Goal: Information Seeking & Learning: Learn about a topic

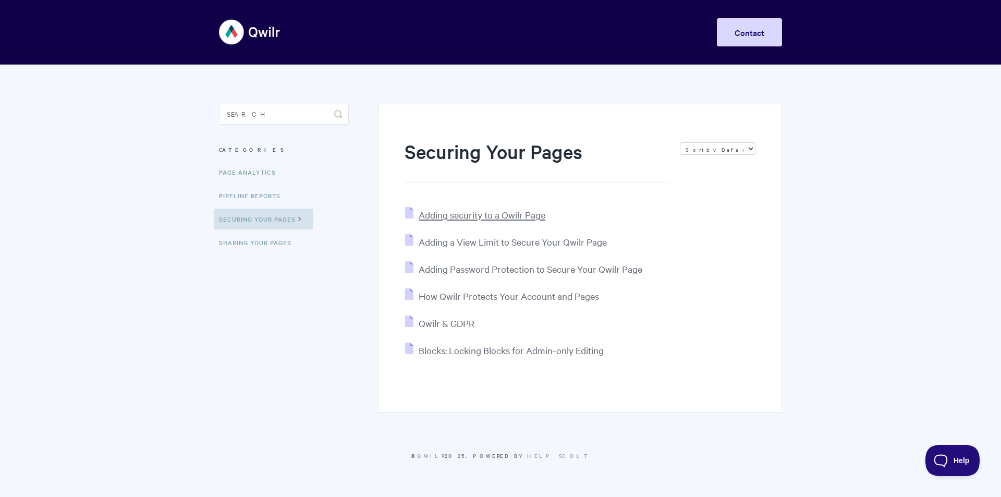
click at [484, 218] on span "Adding security to a Qwilr Page" at bounding box center [482, 215] width 127 height 12
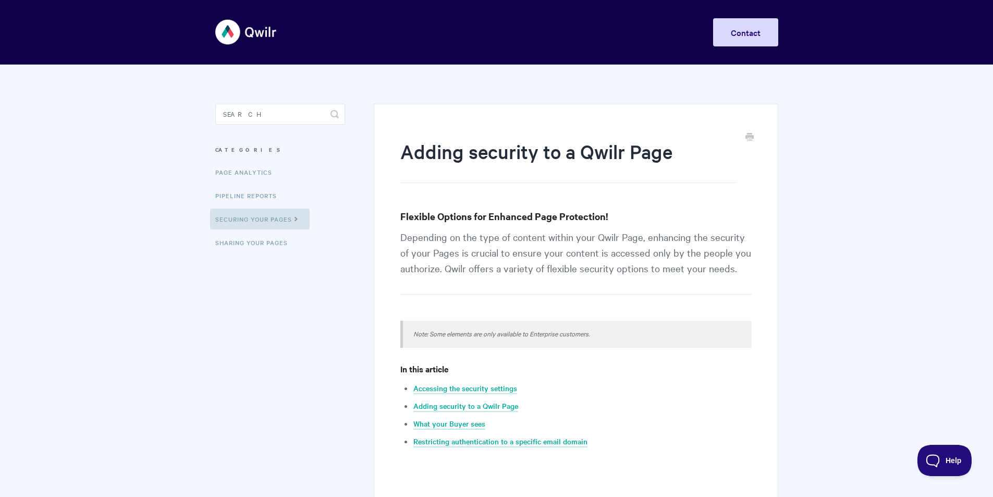
scroll to position [313, 0]
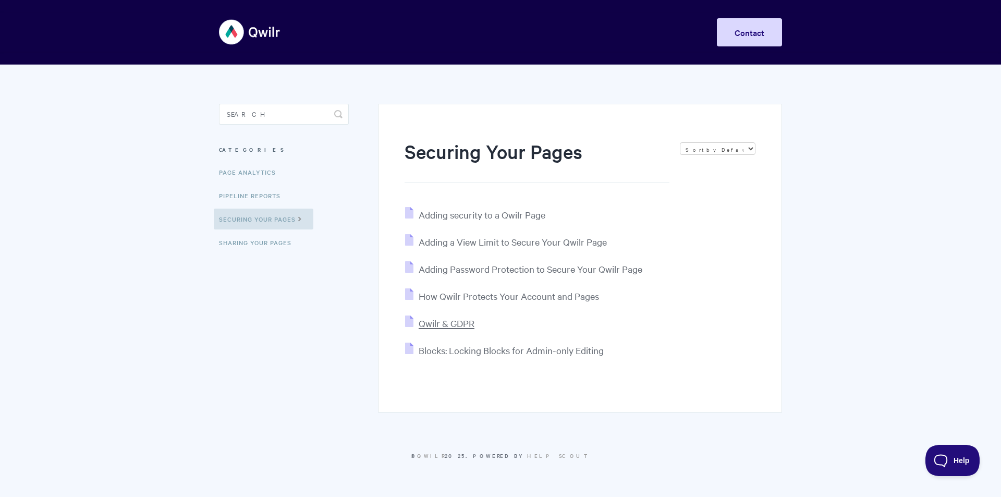
click at [446, 327] on span "Qwilr & GDPR" at bounding box center [447, 323] width 56 height 12
